Goal: Information Seeking & Learning: Learn about a topic

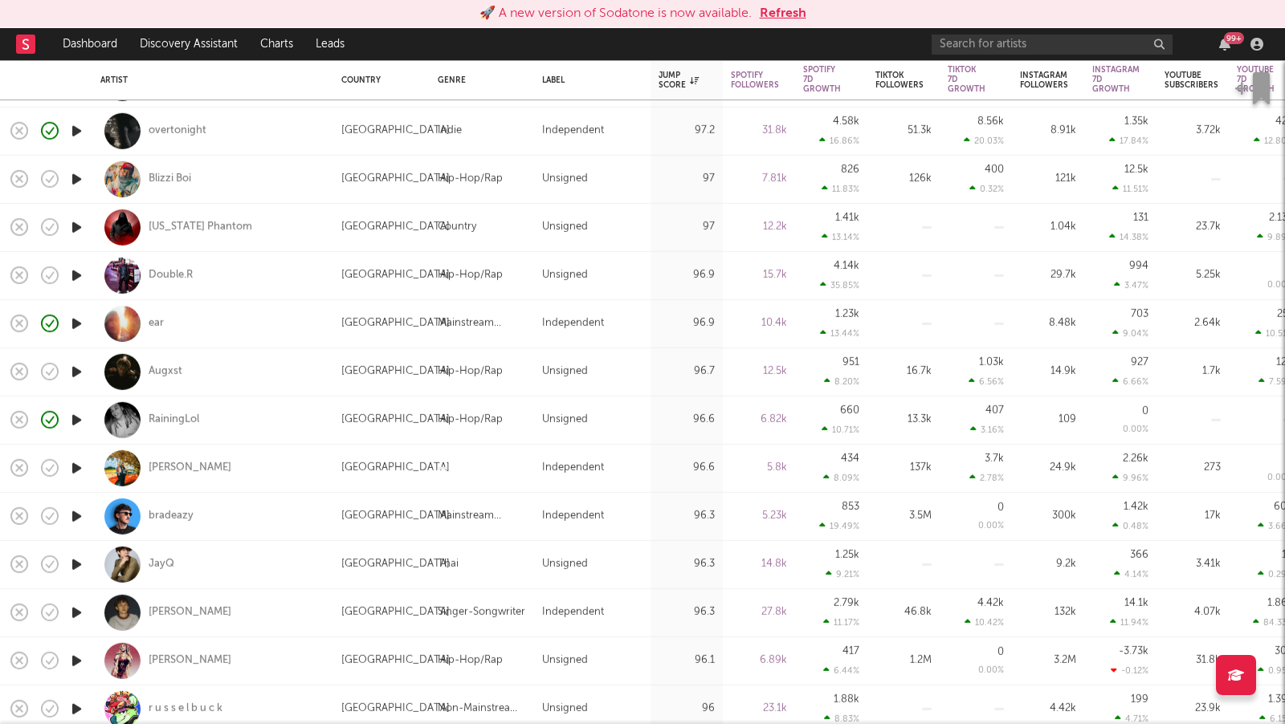
click at [791, 7] on button "Refresh" at bounding box center [783, 13] width 47 height 19
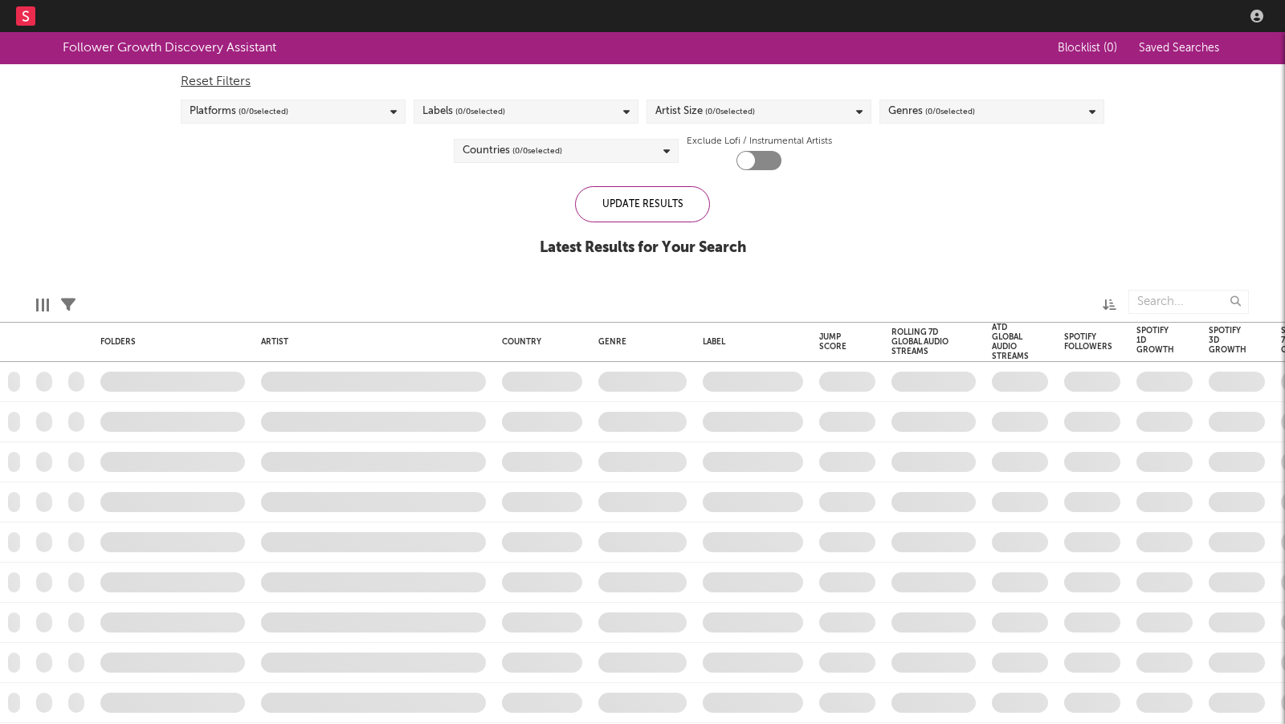
checkbox input "true"
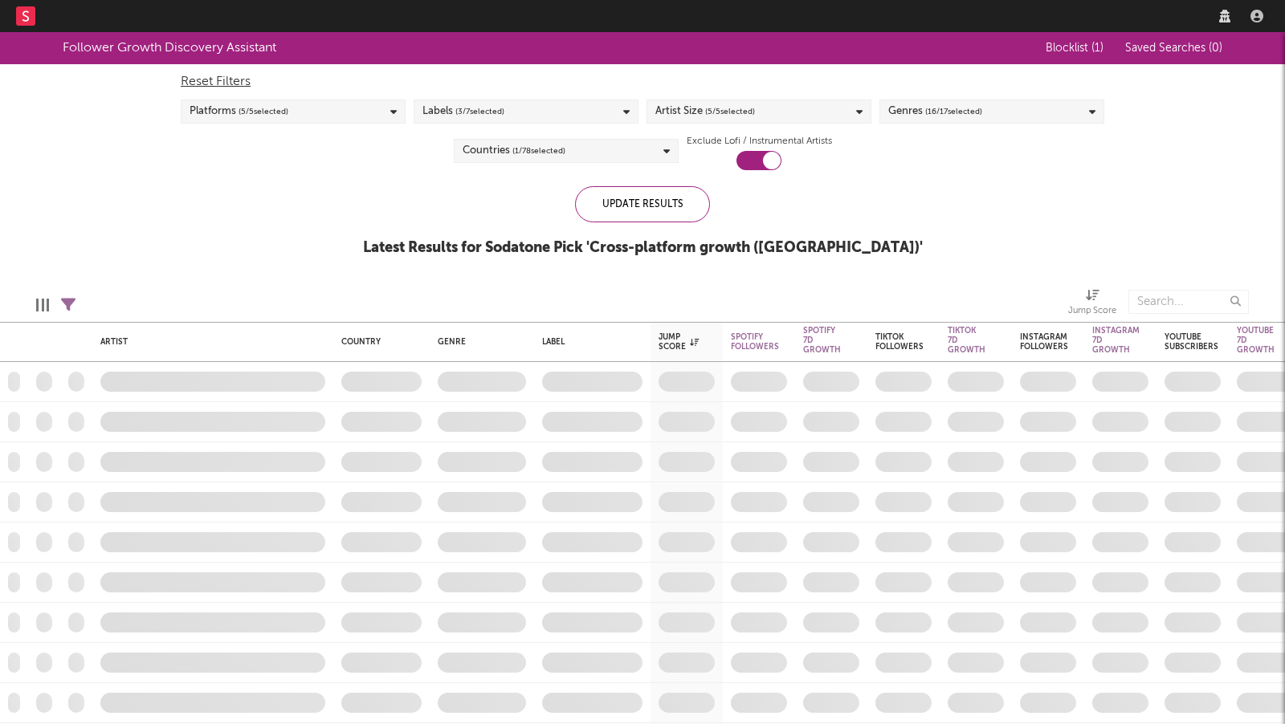
select select "recorded_music"
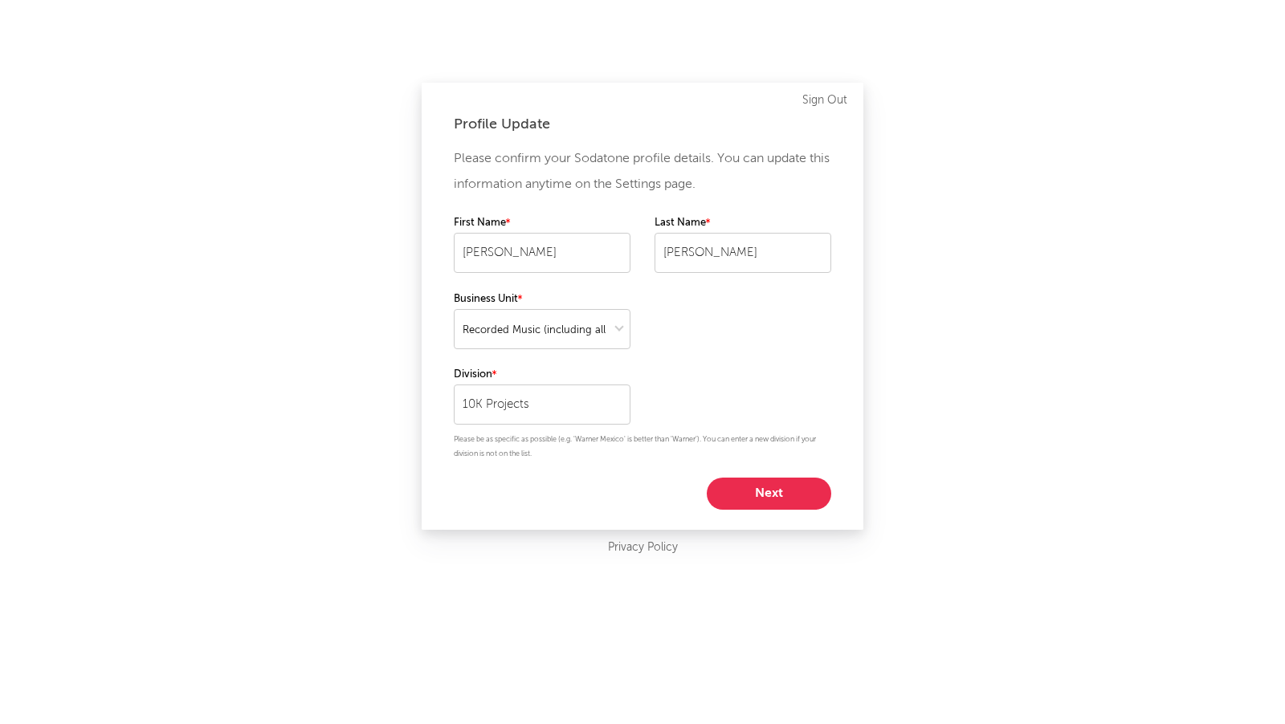
click at [935, 223] on div "Profile Update Please confirm your Sodatone profile details. You can update thi…" at bounding box center [642, 362] width 1285 height 724
click at [755, 491] on button "Next" at bounding box center [769, 494] width 124 height 32
select select "anr_research"
select select "other"
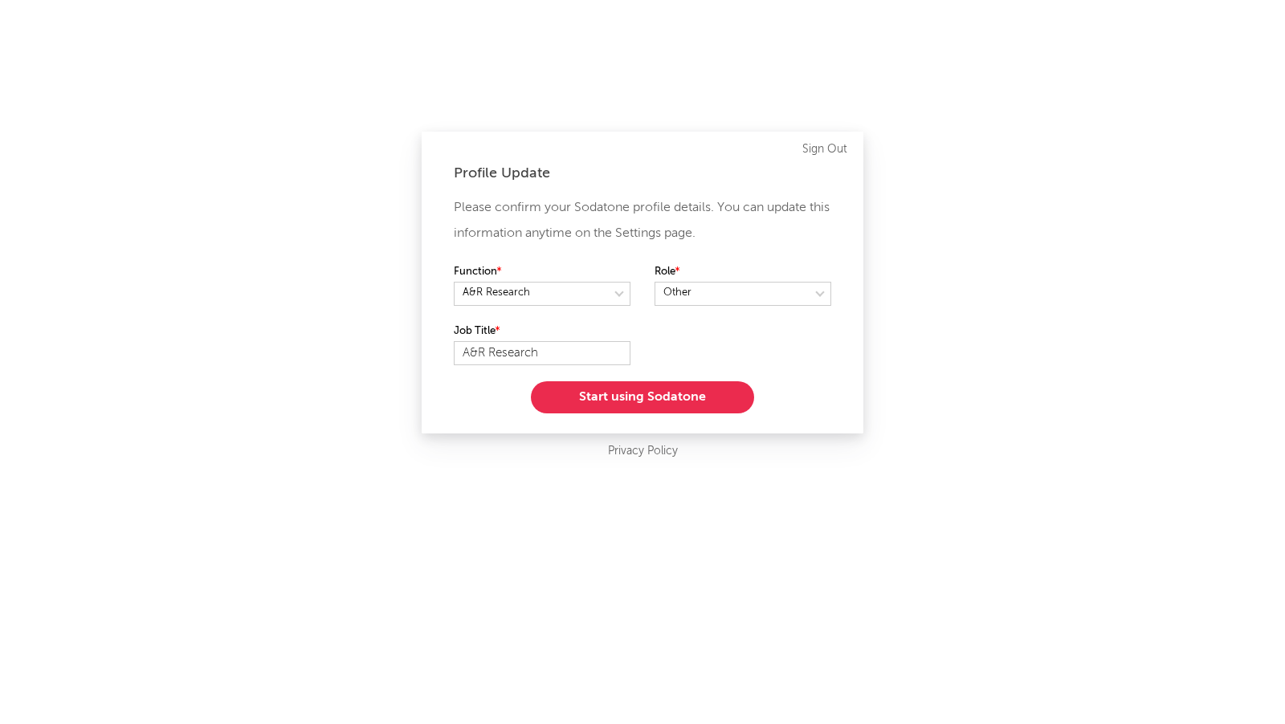
click at [707, 390] on button "Start using Sodatone" at bounding box center [642, 397] width 223 height 32
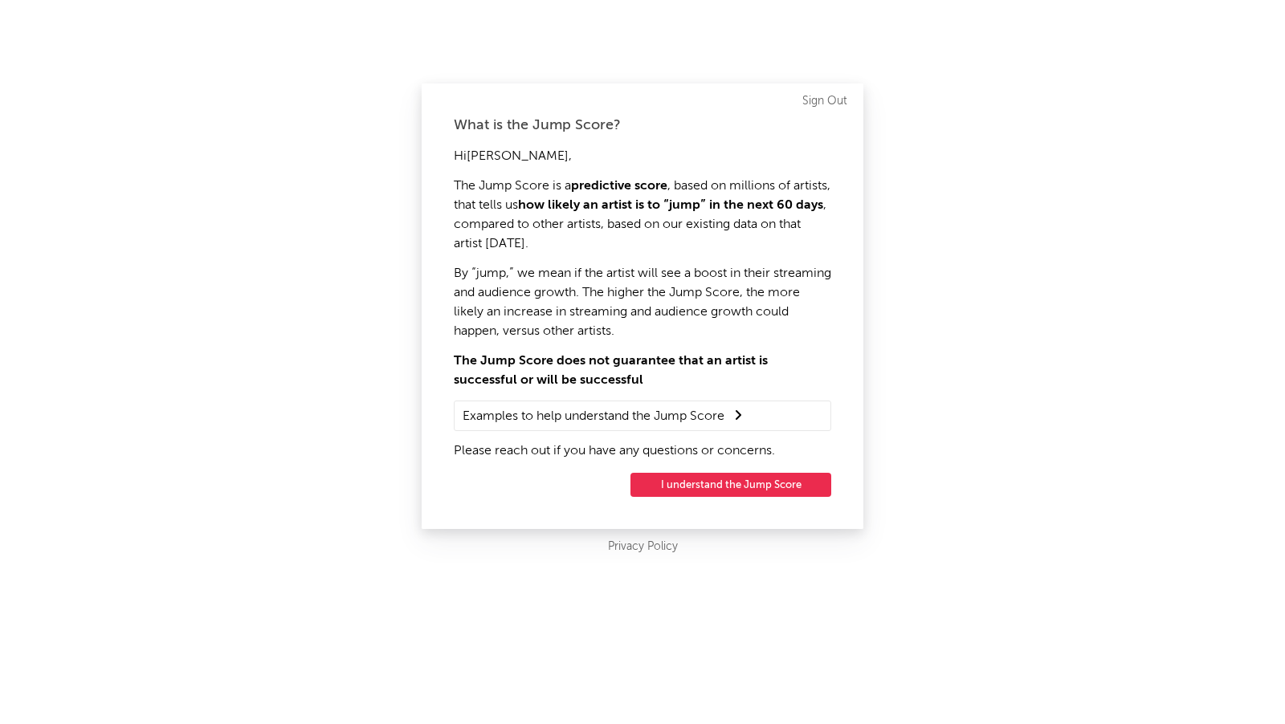
click at [743, 493] on button "I understand the Jump Score" at bounding box center [730, 485] width 201 height 24
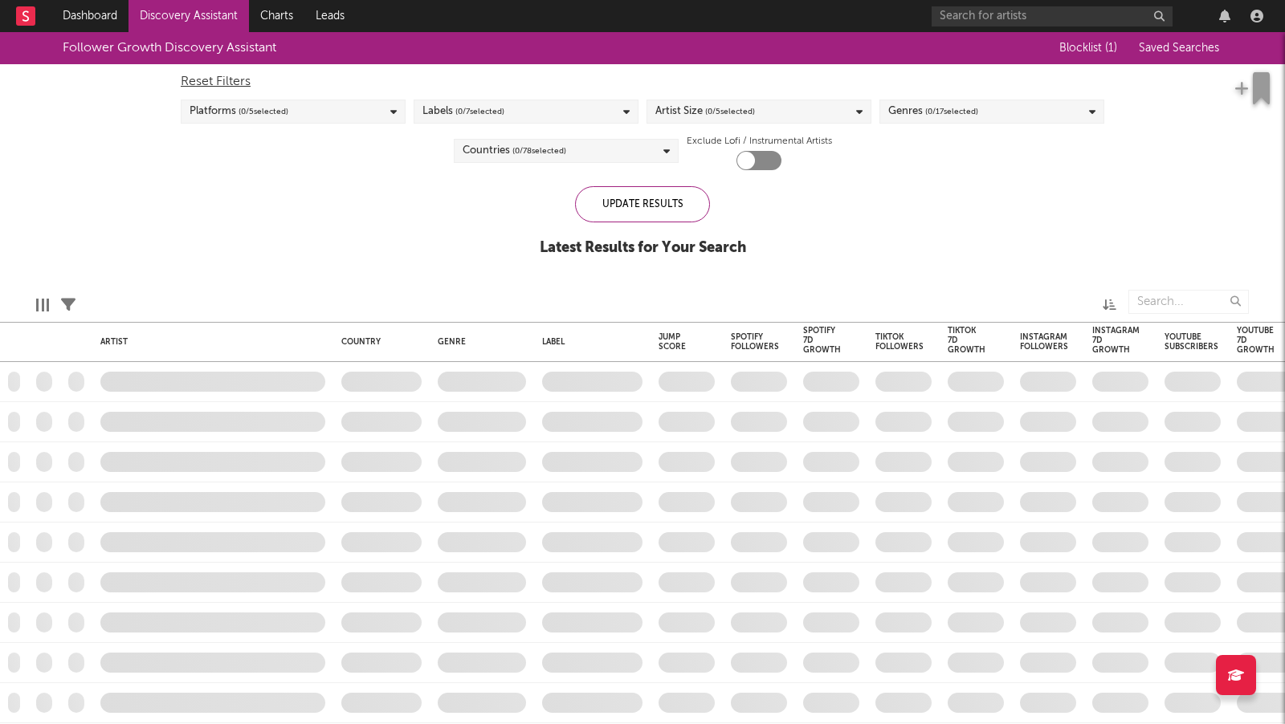
checkbox input "true"
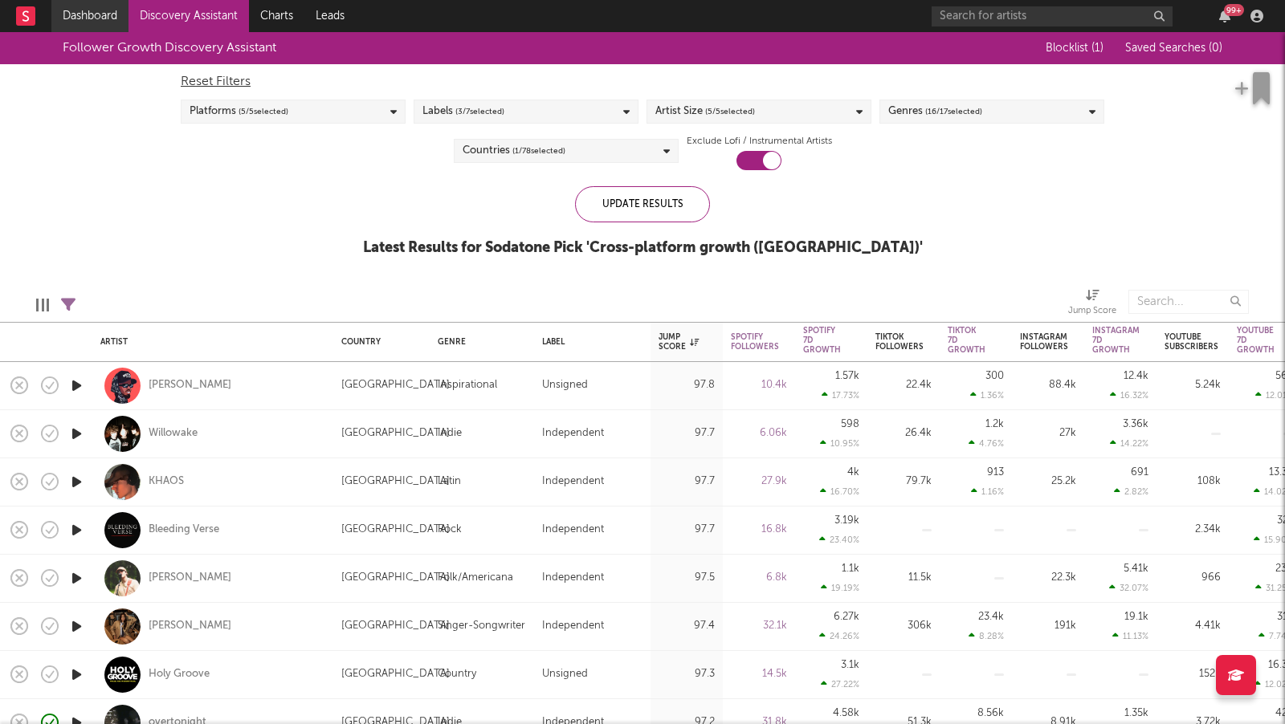
click at [103, 14] on link "Dashboard" at bounding box center [89, 16] width 77 height 32
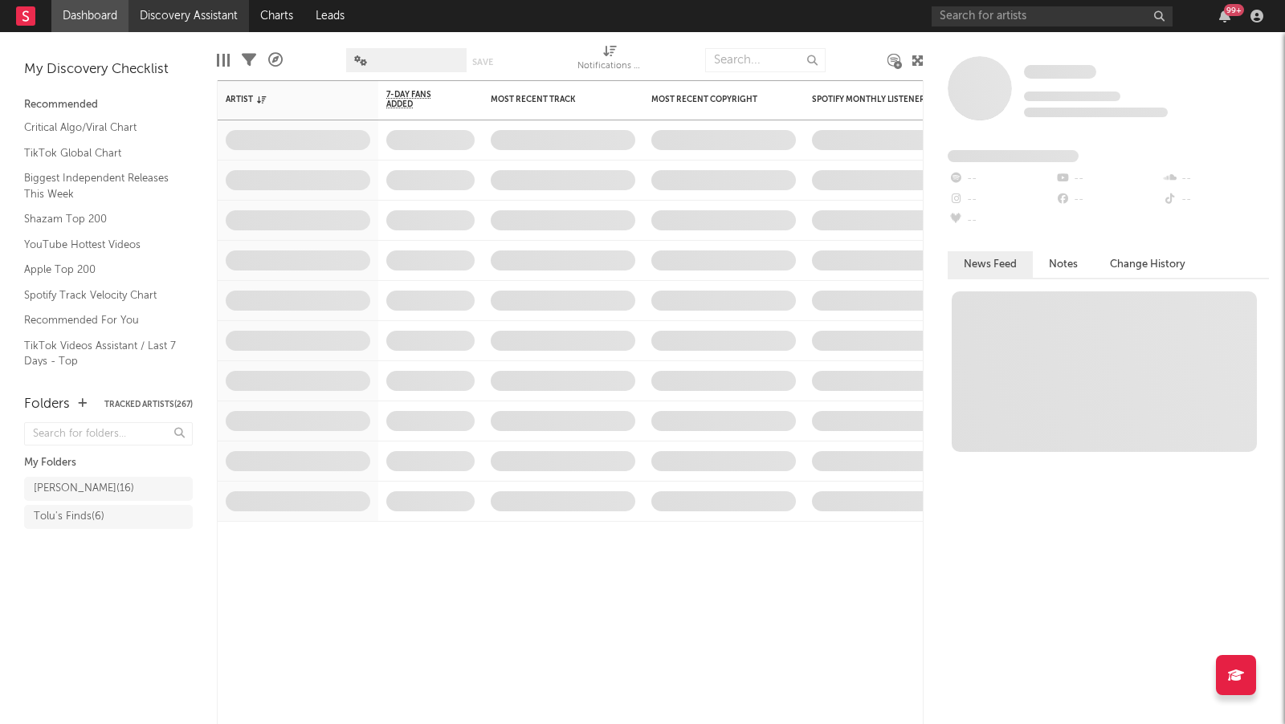
click at [212, 16] on link "Discovery Assistant" at bounding box center [188, 16] width 120 height 32
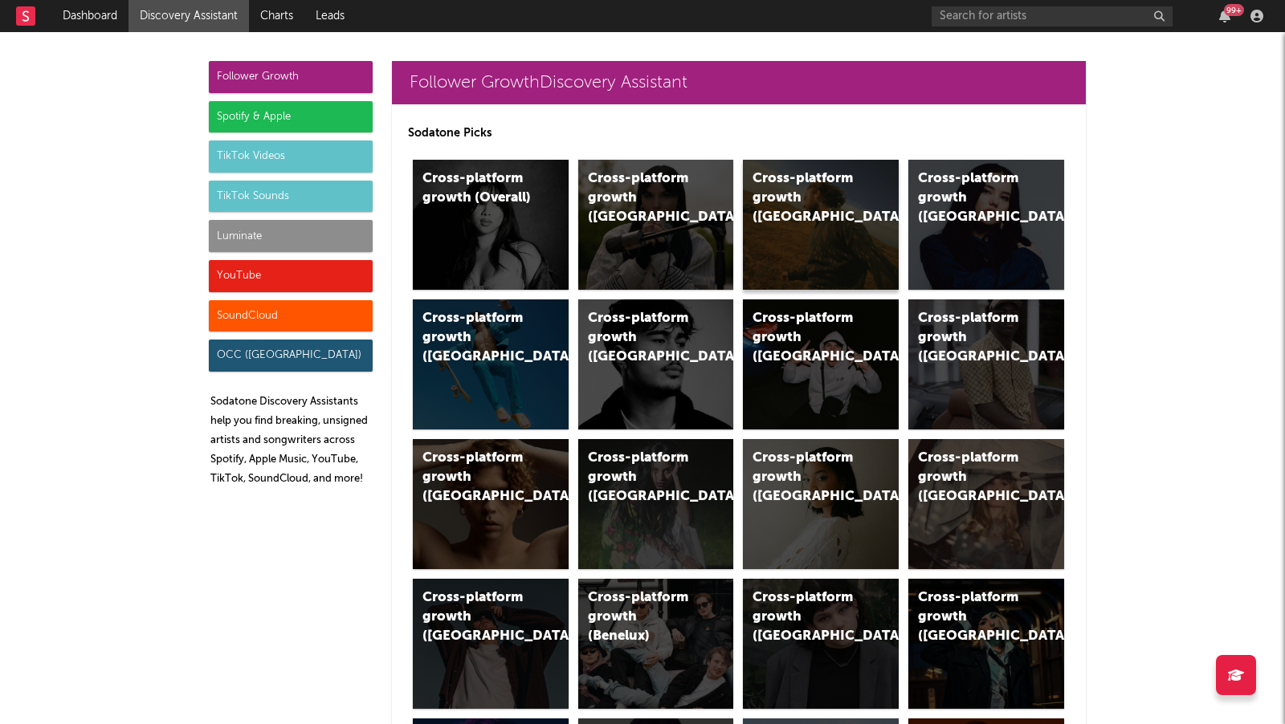
click at [788, 226] on div "Cross-platform growth ([GEOGRAPHIC_DATA])" at bounding box center [821, 225] width 156 height 130
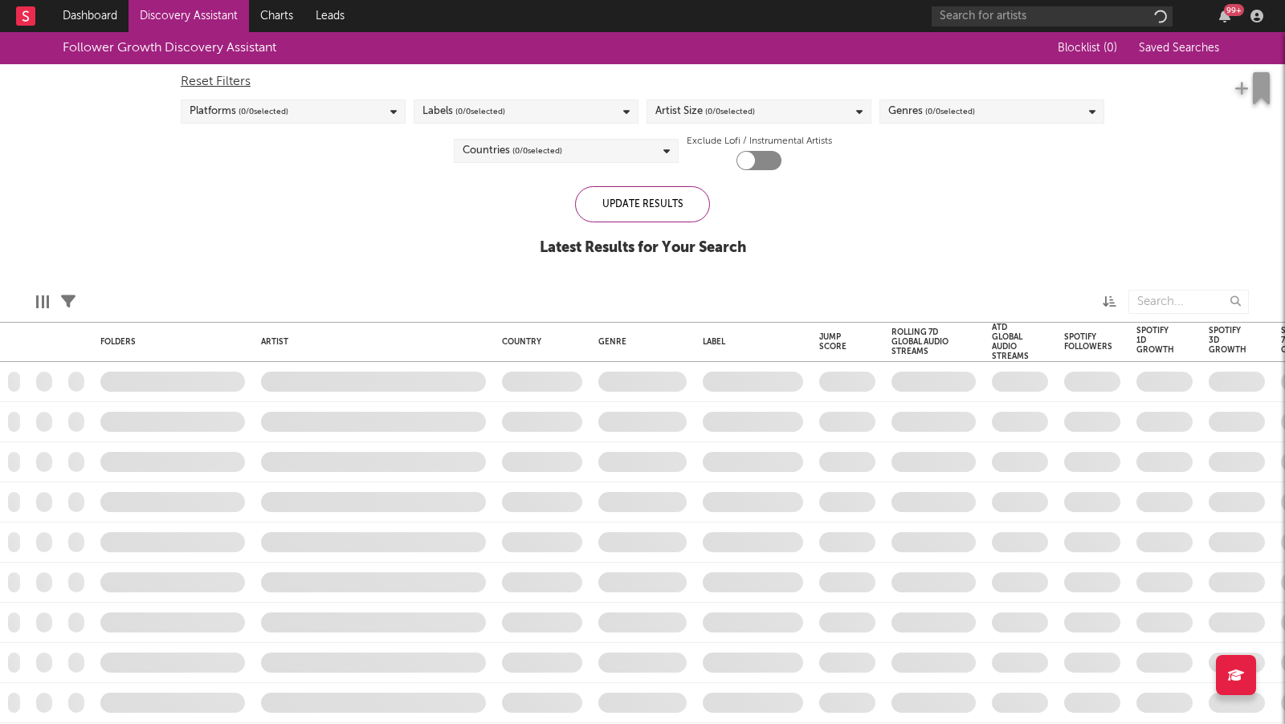
checkbox input "true"
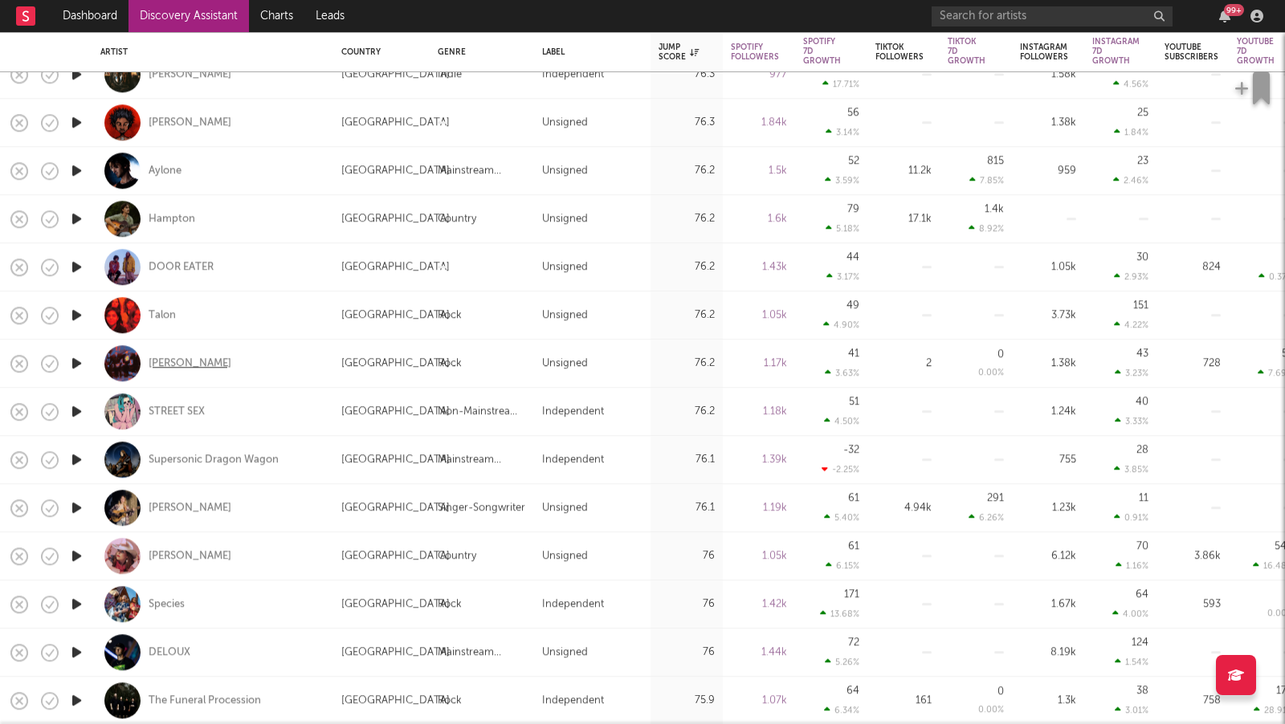
click at [160, 362] on div "[PERSON_NAME]" at bounding box center [190, 363] width 83 height 14
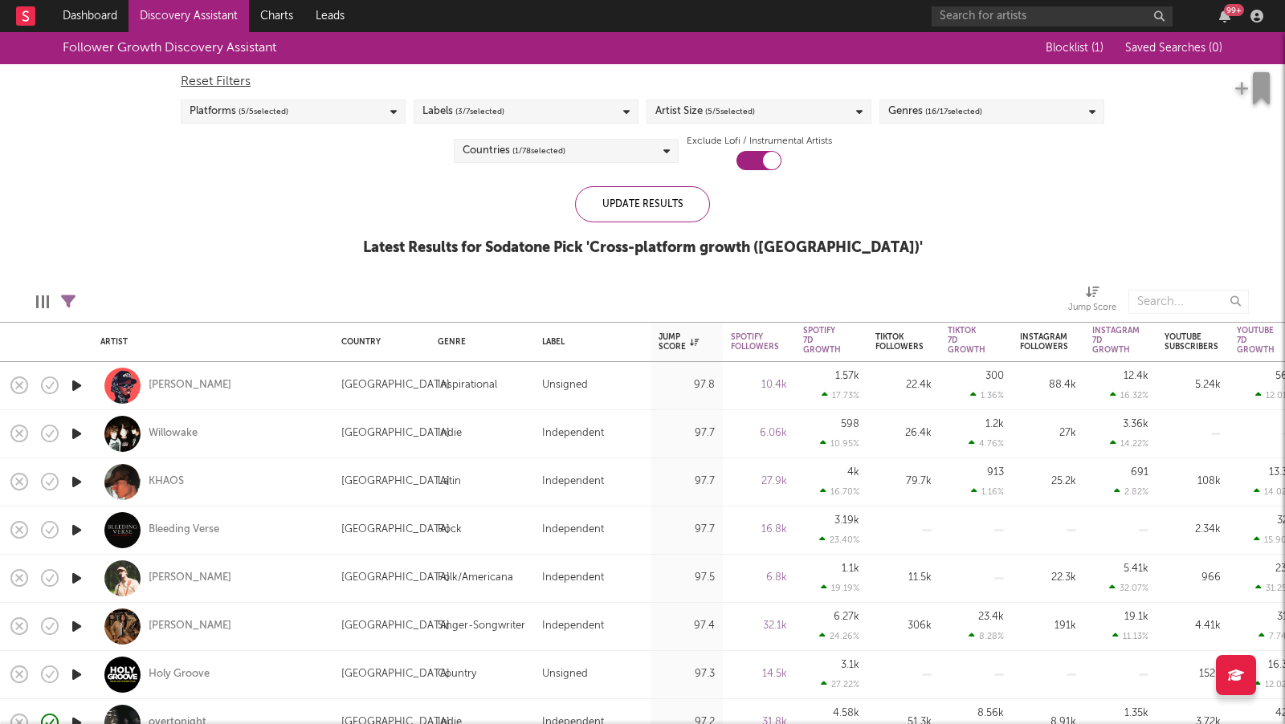
click at [923, 111] on div "Genres ( 16 / 17 selected)" at bounding box center [935, 111] width 94 height 19
click at [1136, 178] on div "Follower Growth Discovery Assistant Blocklist ( 1 ) Saved Searches ( 0 ) Reset …" at bounding box center [642, 153] width 1285 height 242
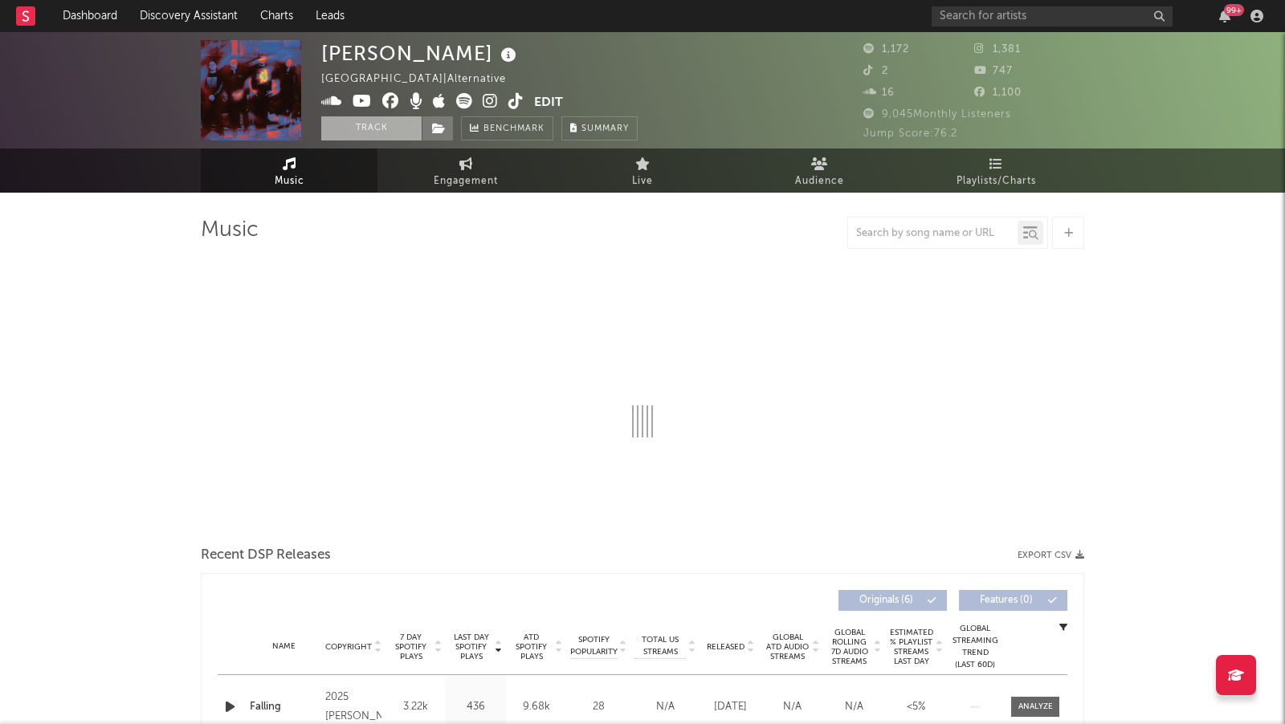
select select "1w"
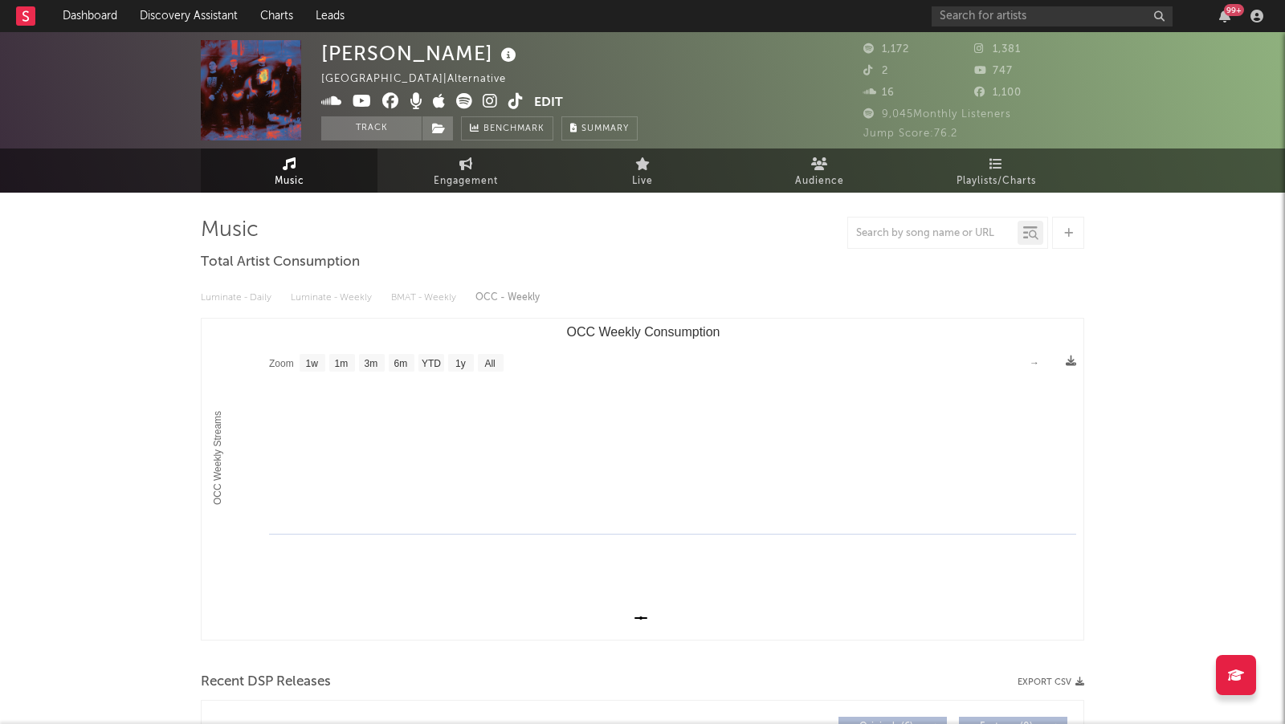
click at [487, 99] on icon at bounding box center [490, 101] width 15 height 16
